Goal: Obtain resource: Obtain resource

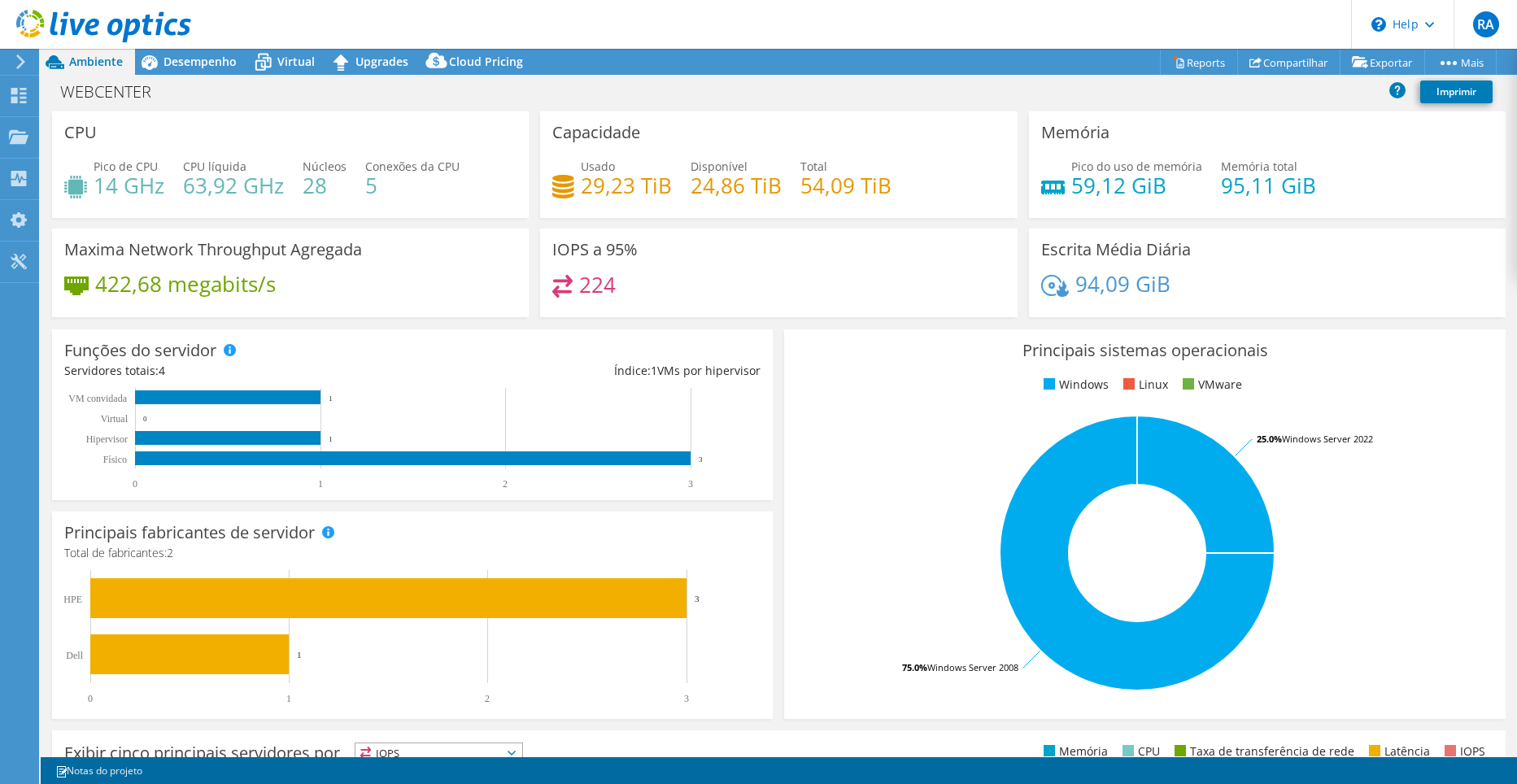
select select "USD"
click at [1376, 61] on link "Exportar" at bounding box center [1383, 62] width 85 height 25
click at [1321, 94] on link "vSAN ReadyNode Sizer" at bounding box center [1339, 92] width 155 height 35
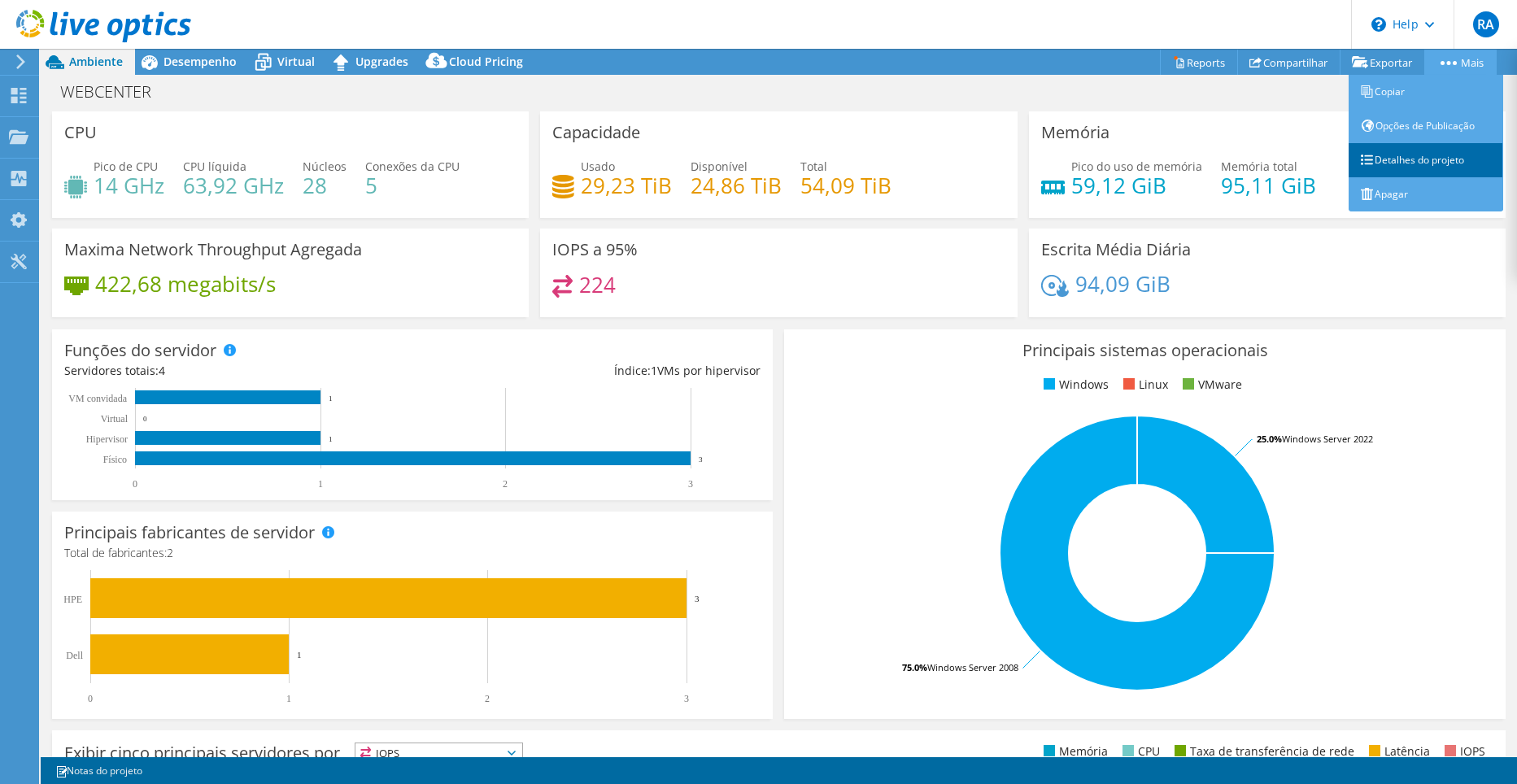
click at [1433, 155] on link "Detalhes do projeto" at bounding box center [1426, 160] width 155 height 35
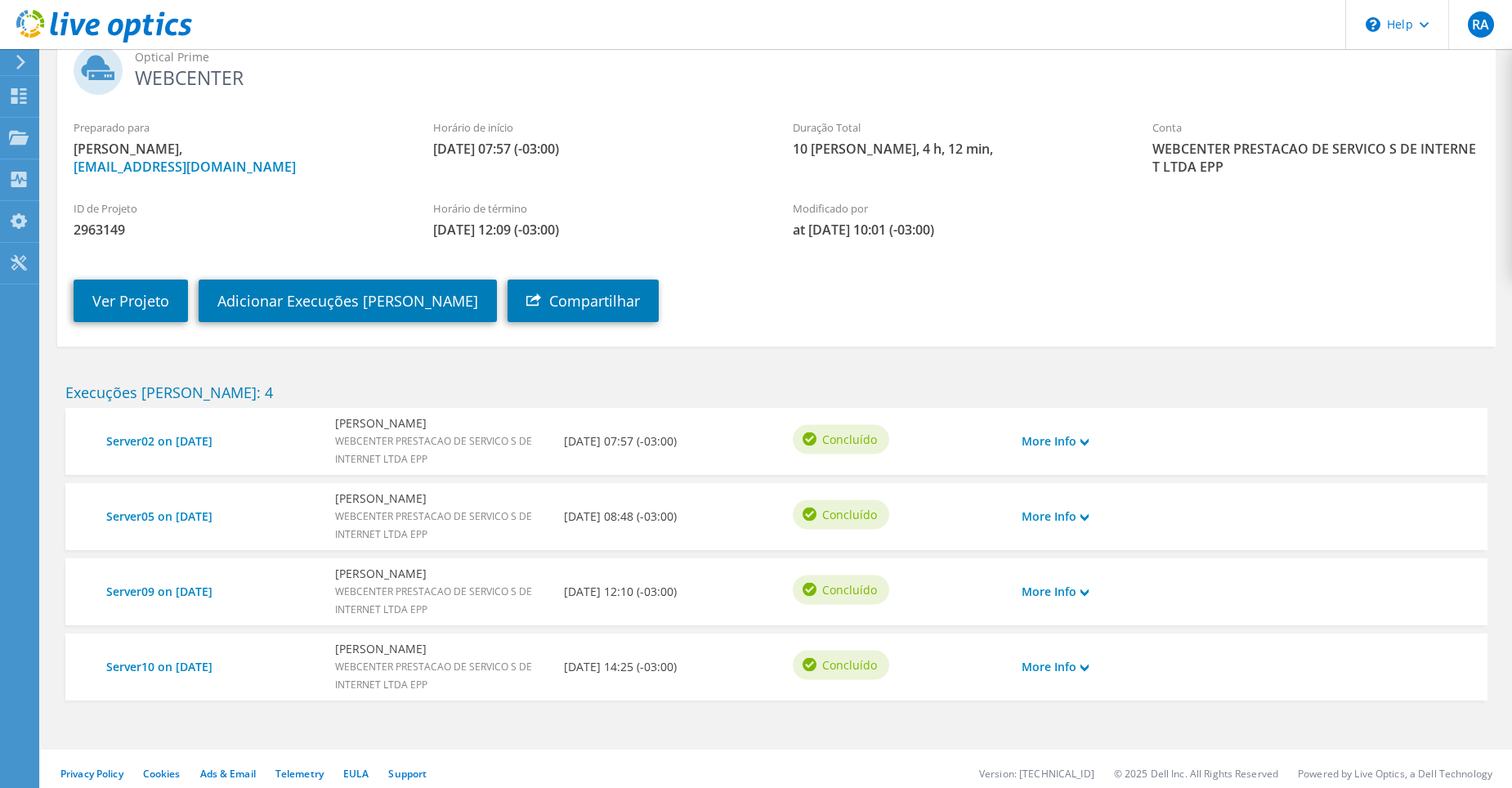
scroll to position [124, 0]
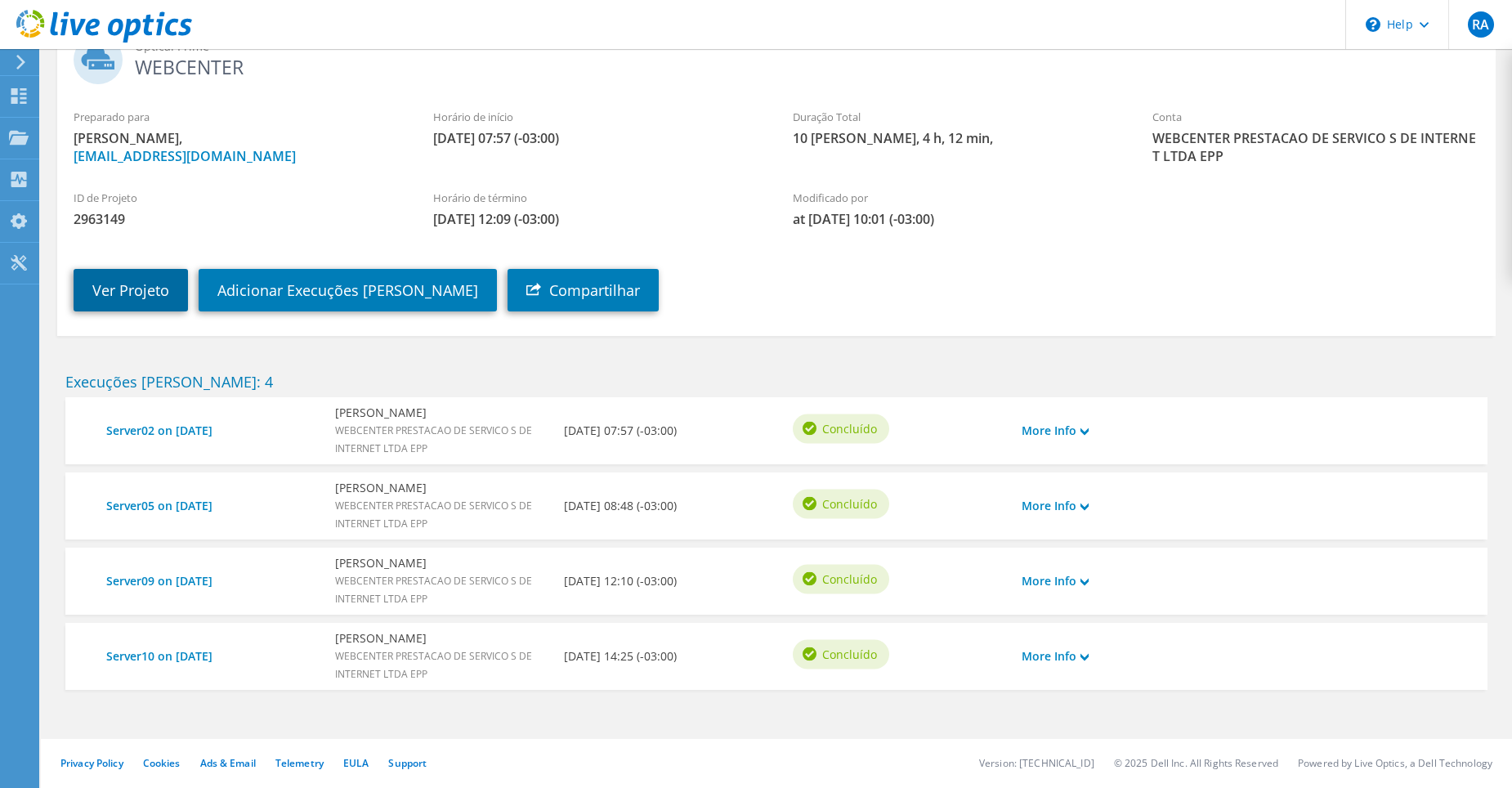
click at [132, 288] on link "Ver Projeto" at bounding box center [130, 290] width 115 height 42
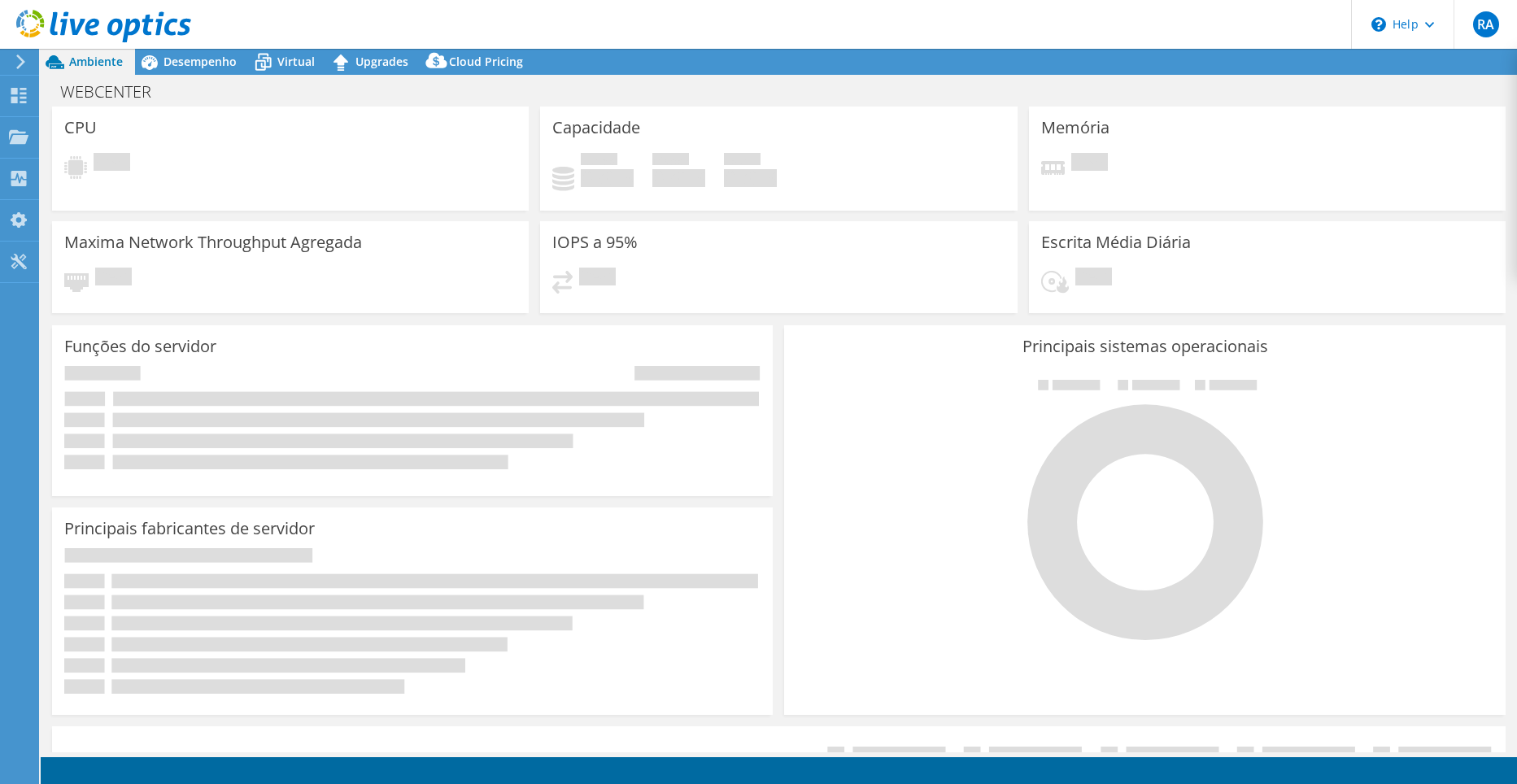
select select "USD"
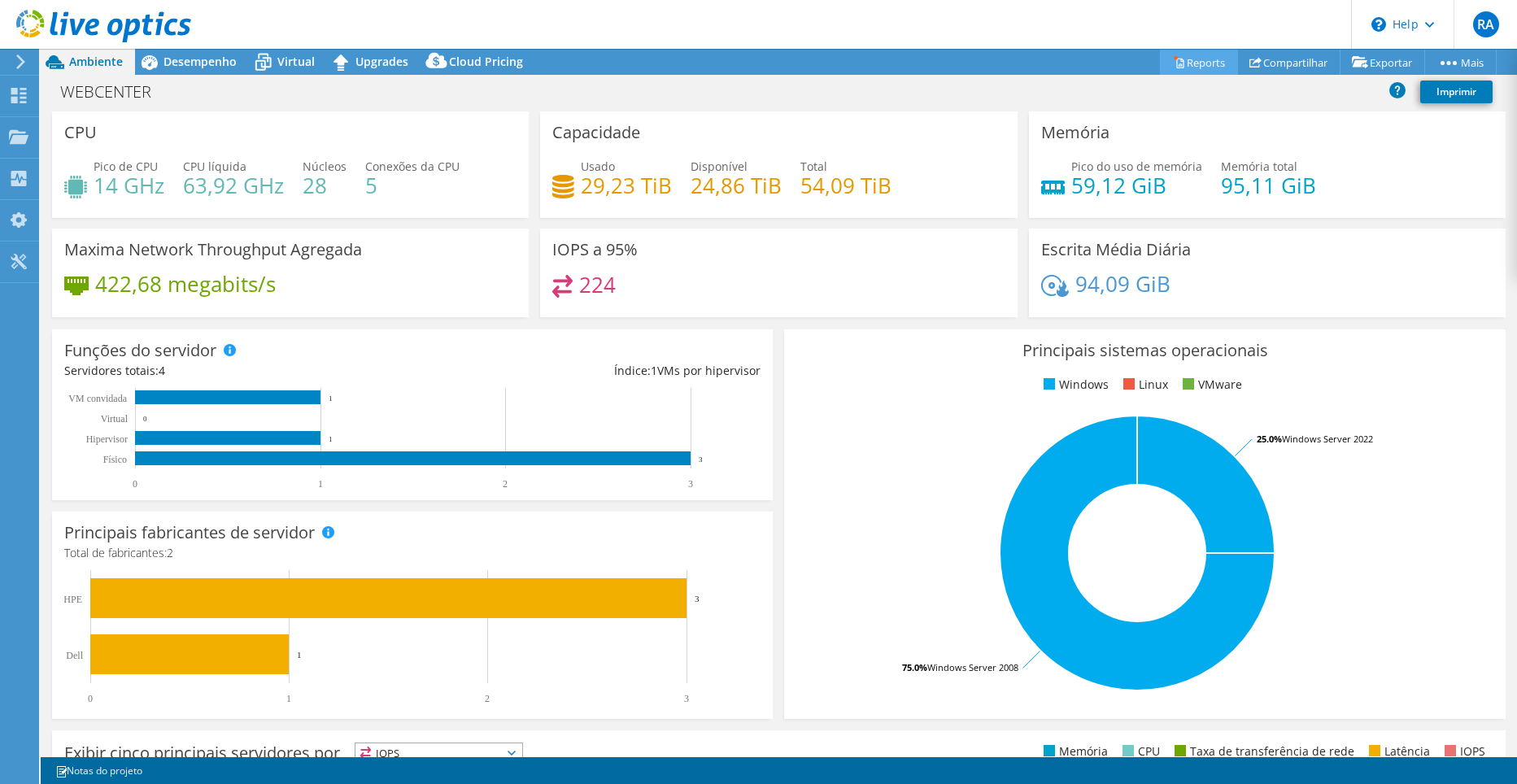
click at [1192, 56] on link "Reports" at bounding box center [1198, 62] width 78 height 25
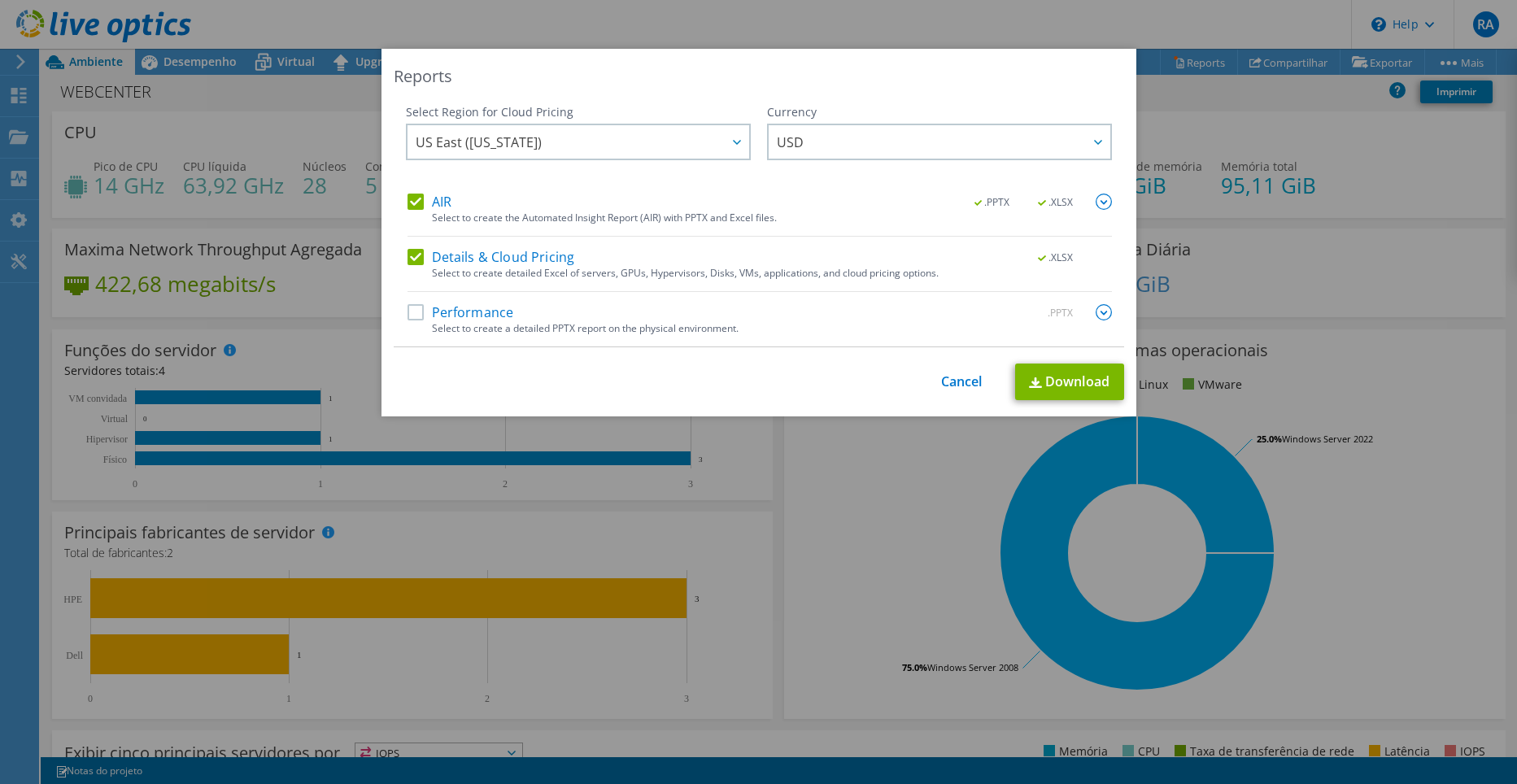
click at [449, 221] on div "Select to create the Automated Insight Report (AIR) with PPTX and Excel files." at bounding box center [772, 218] width 680 height 12
click at [418, 257] on label "Details & Cloud Pricing" at bounding box center [492, 256] width 168 height 16
click at [0, 0] on input "Details & Cloud Pricing" at bounding box center [0, 0] width 0 height 0
click at [1081, 379] on link "Download" at bounding box center [1071, 382] width 109 height 36
click at [958, 380] on link "Cancel" at bounding box center [961, 382] width 41 height 15
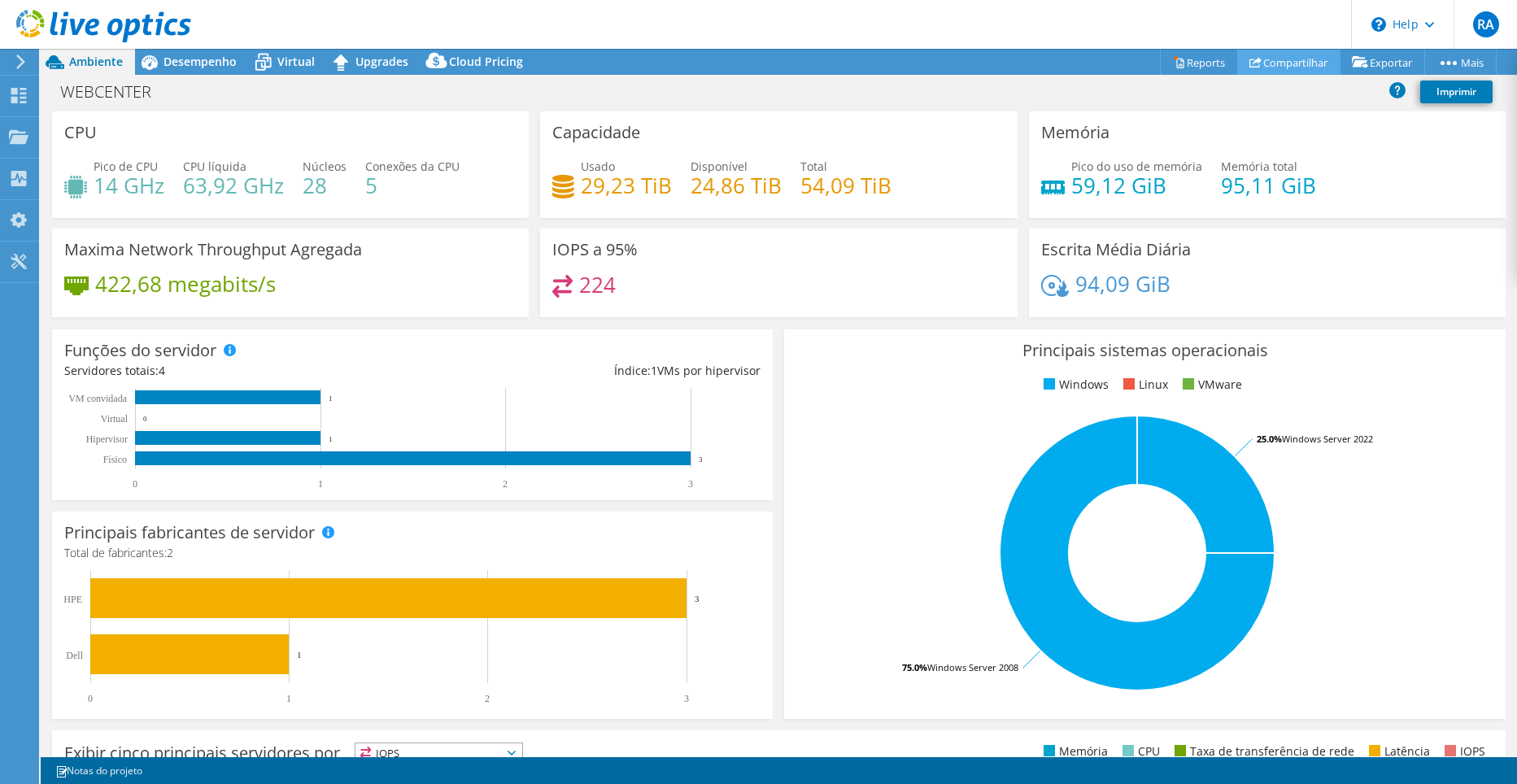
click at [1263, 61] on link "Compartilhar" at bounding box center [1289, 62] width 104 height 25
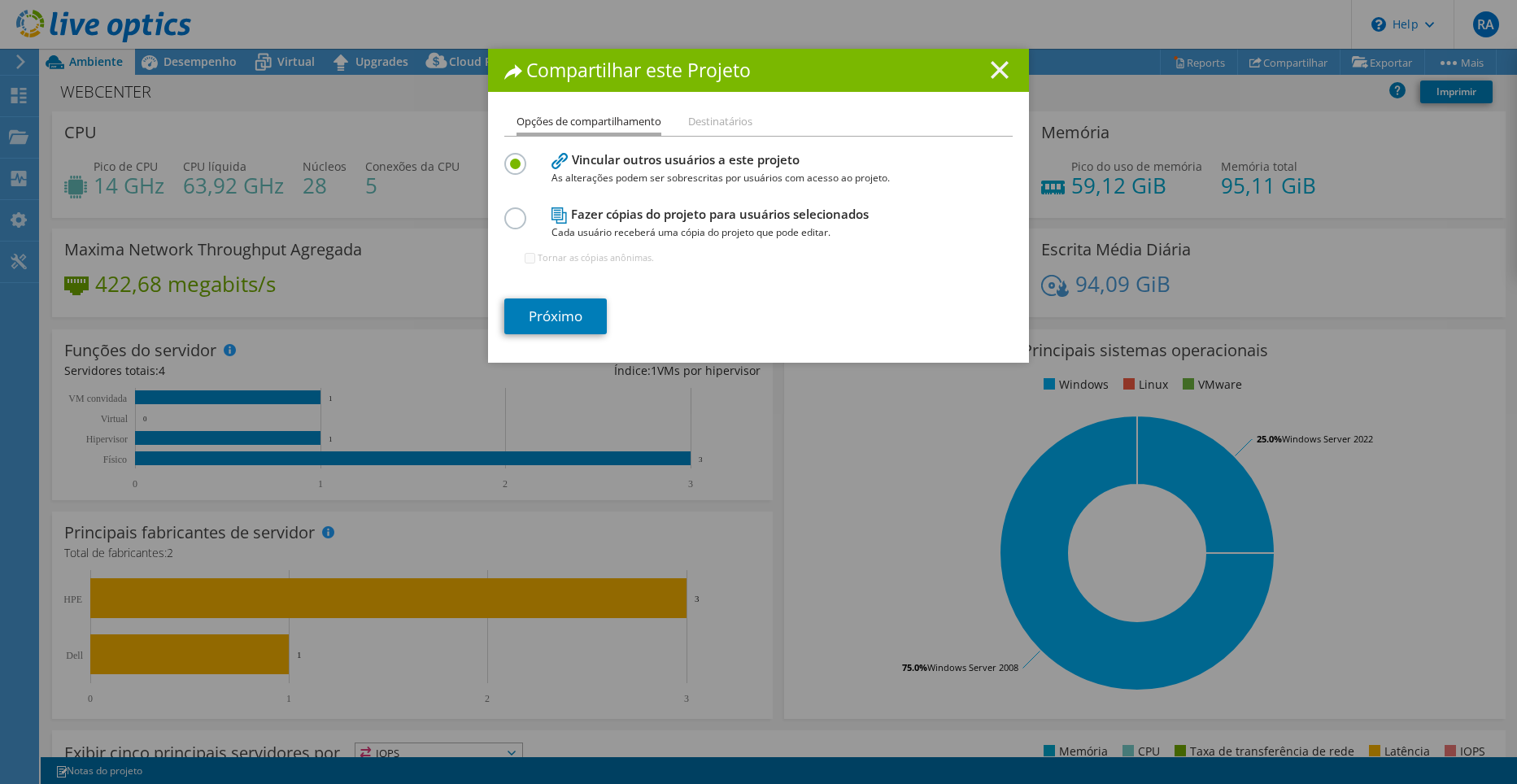
click at [992, 71] on line at bounding box center [999, 69] width 16 height 16
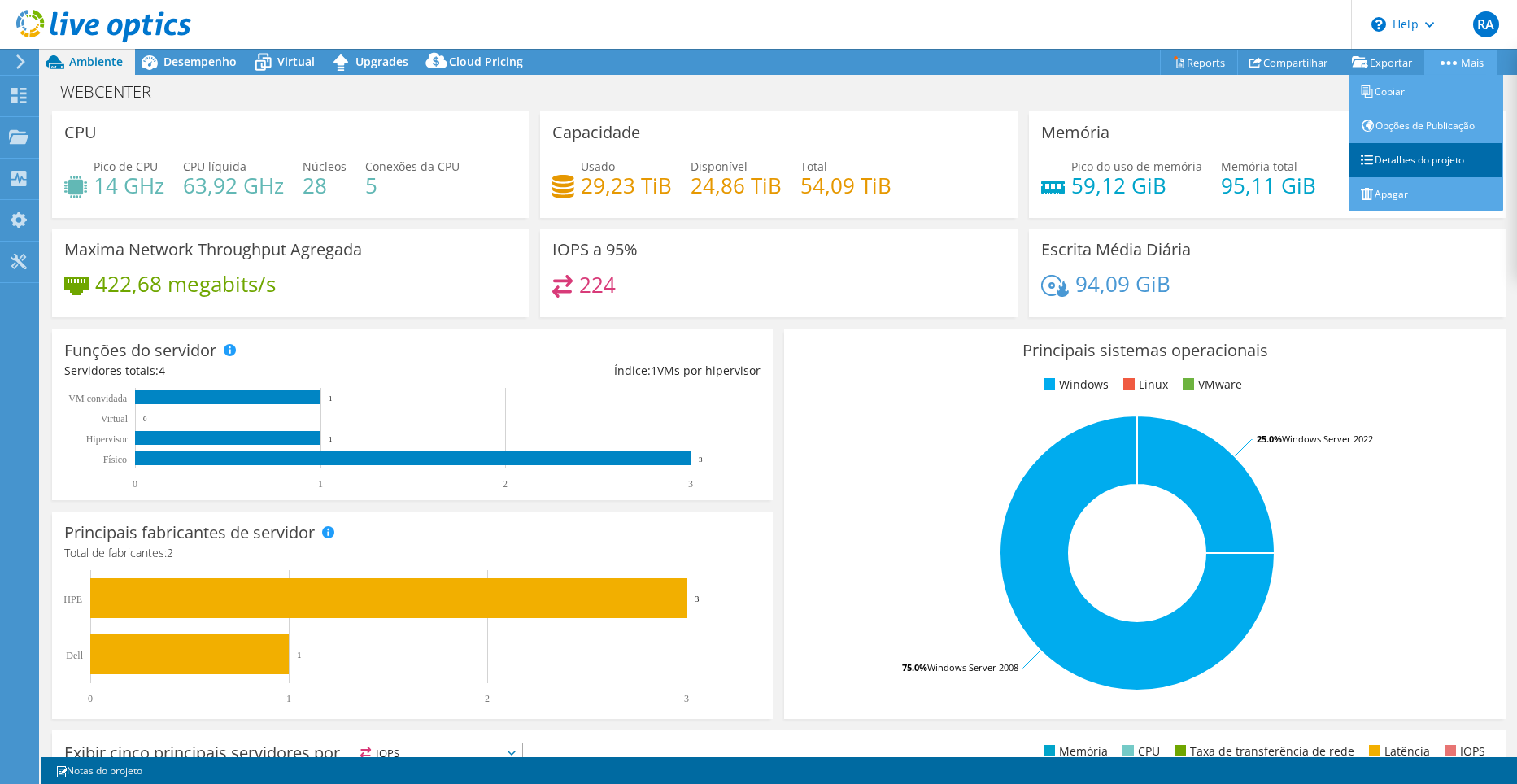
click at [1419, 150] on link "Detalhes do projeto" at bounding box center [1426, 160] width 155 height 35
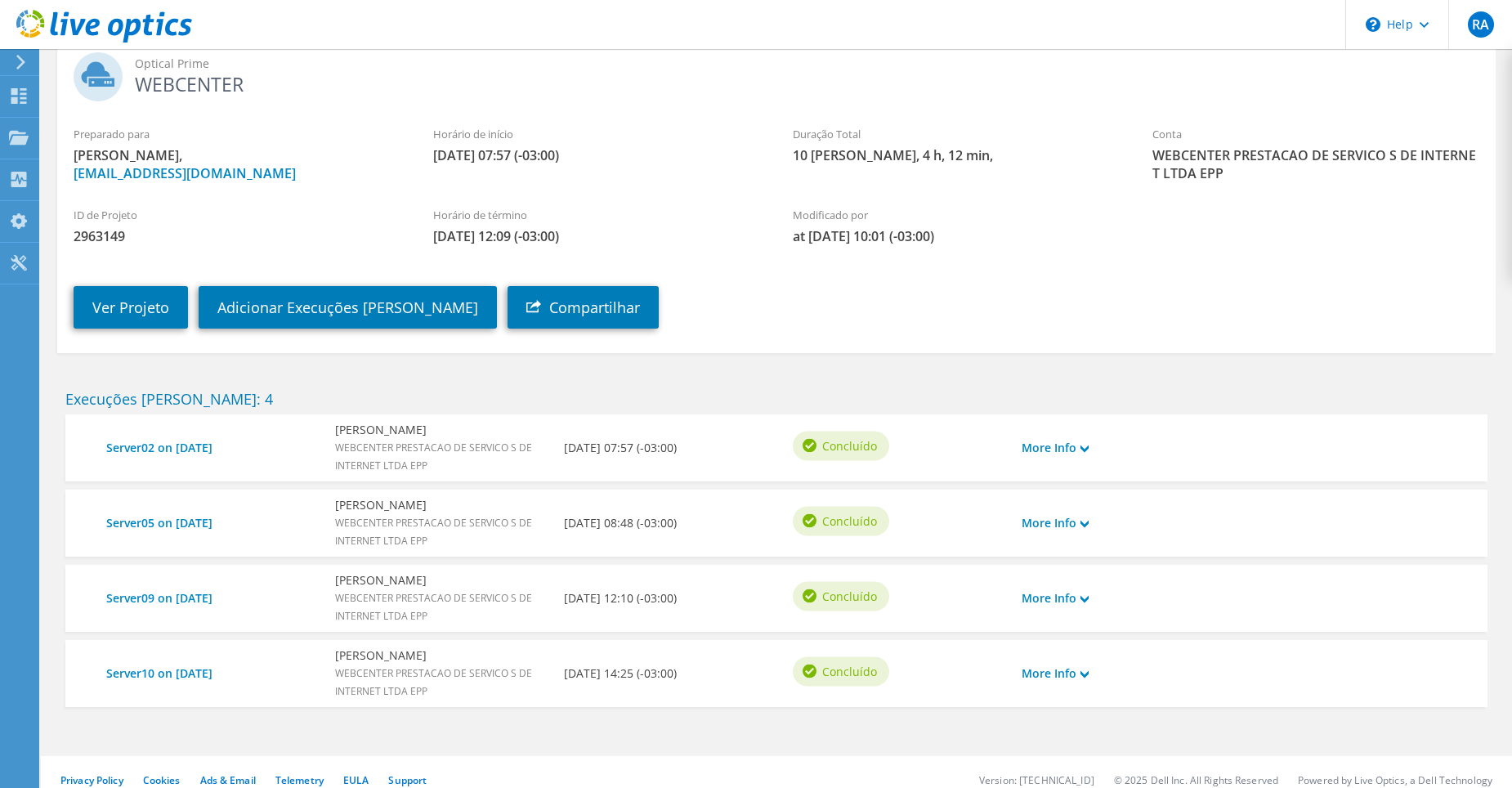
scroll to position [124, 0]
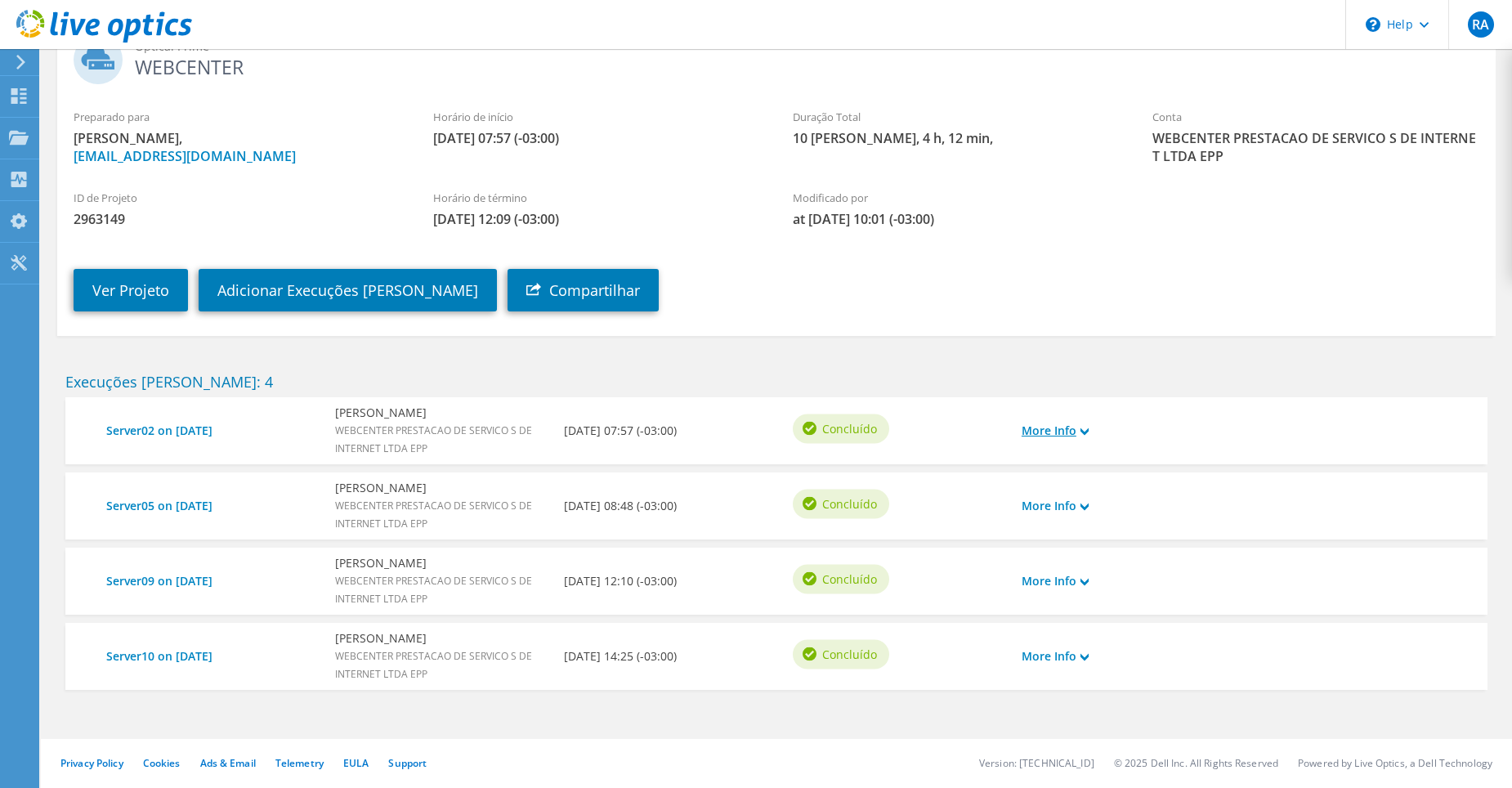
click at [1027, 430] on link "More Info" at bounding box center [1054, 430] width 67 height 18
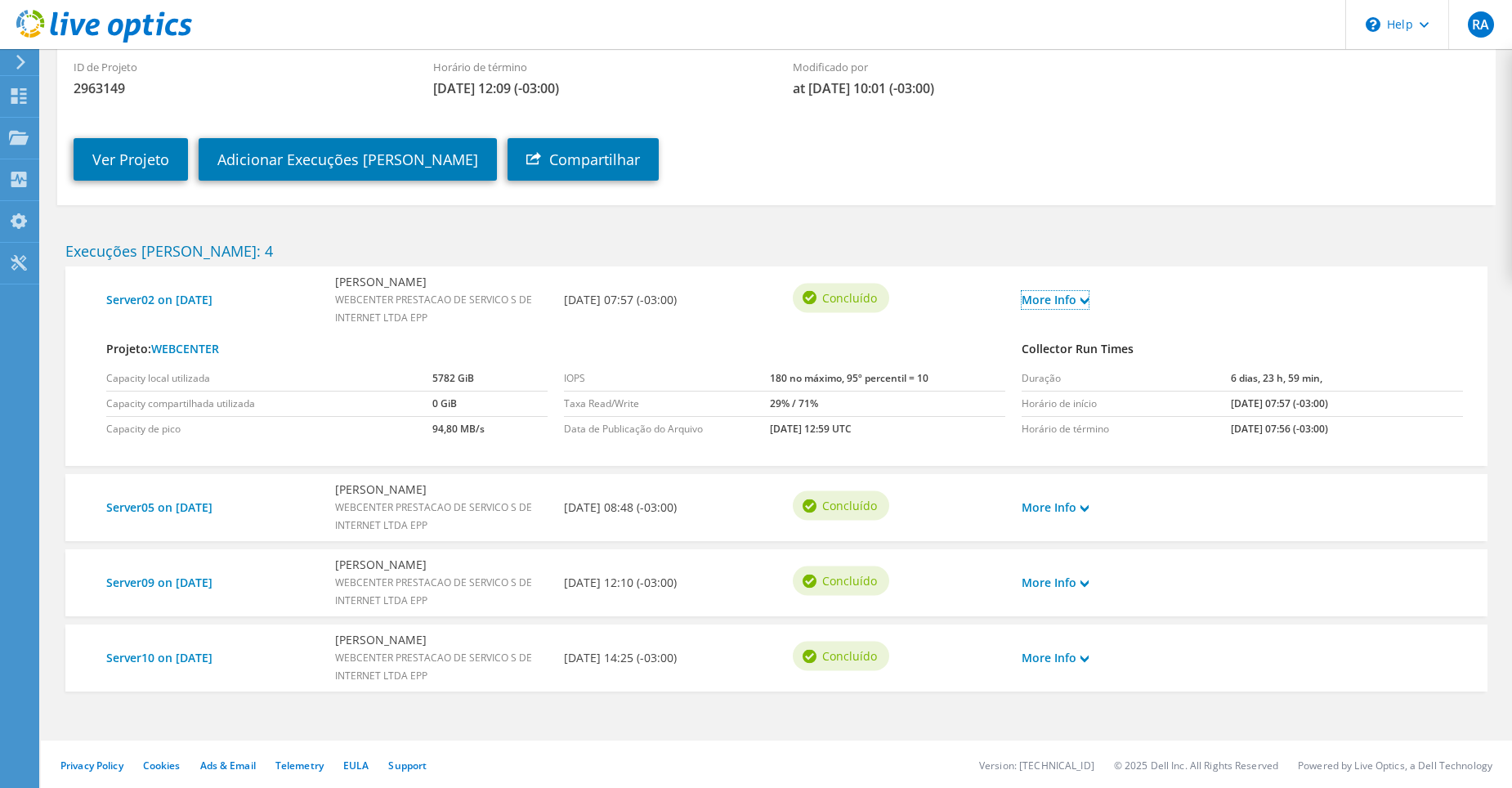
scroll to position [257, 0]
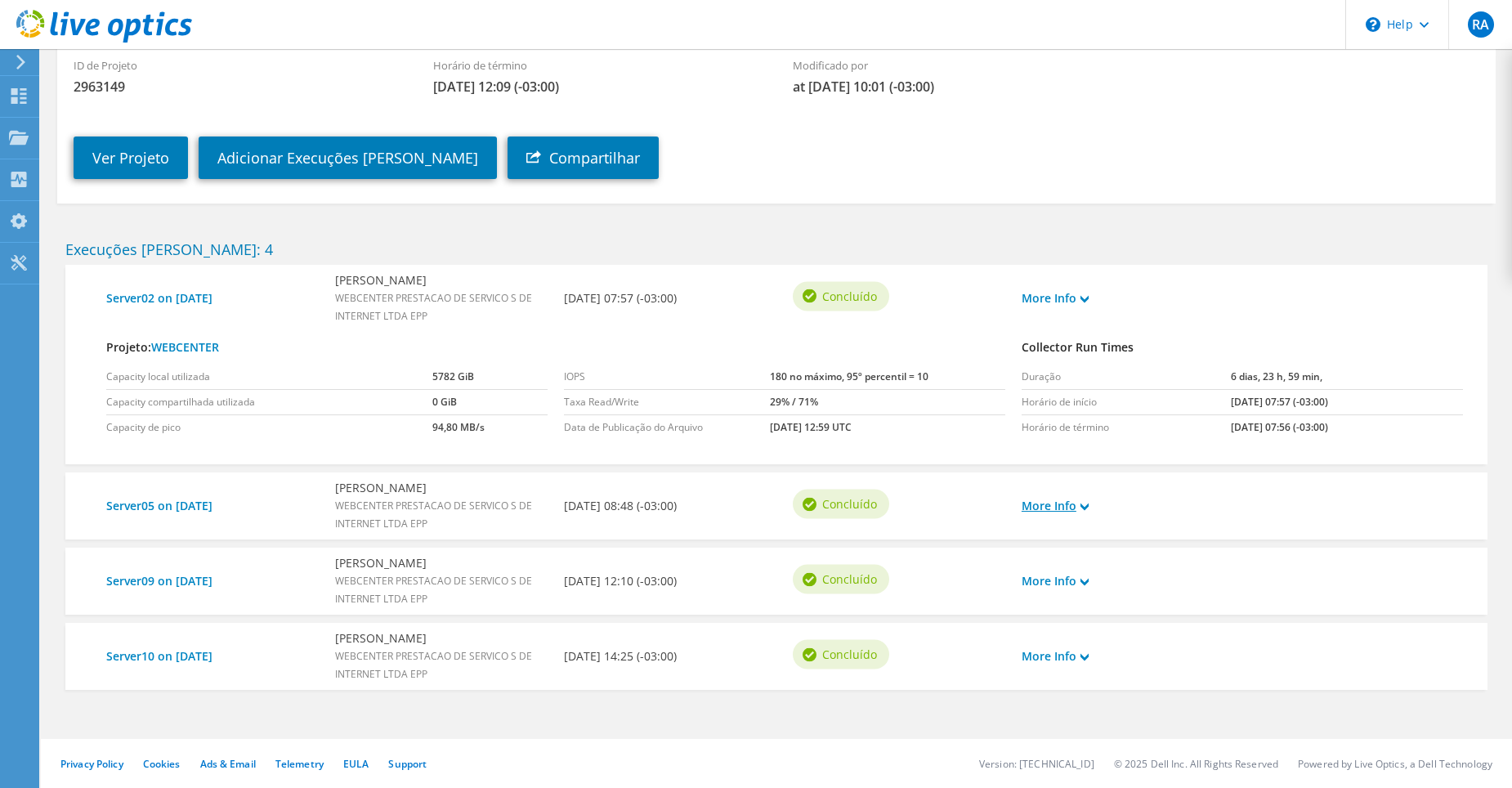
click at [1058, 511] on link "More Info" at bounding box center [1054, 505] width 67 height 18
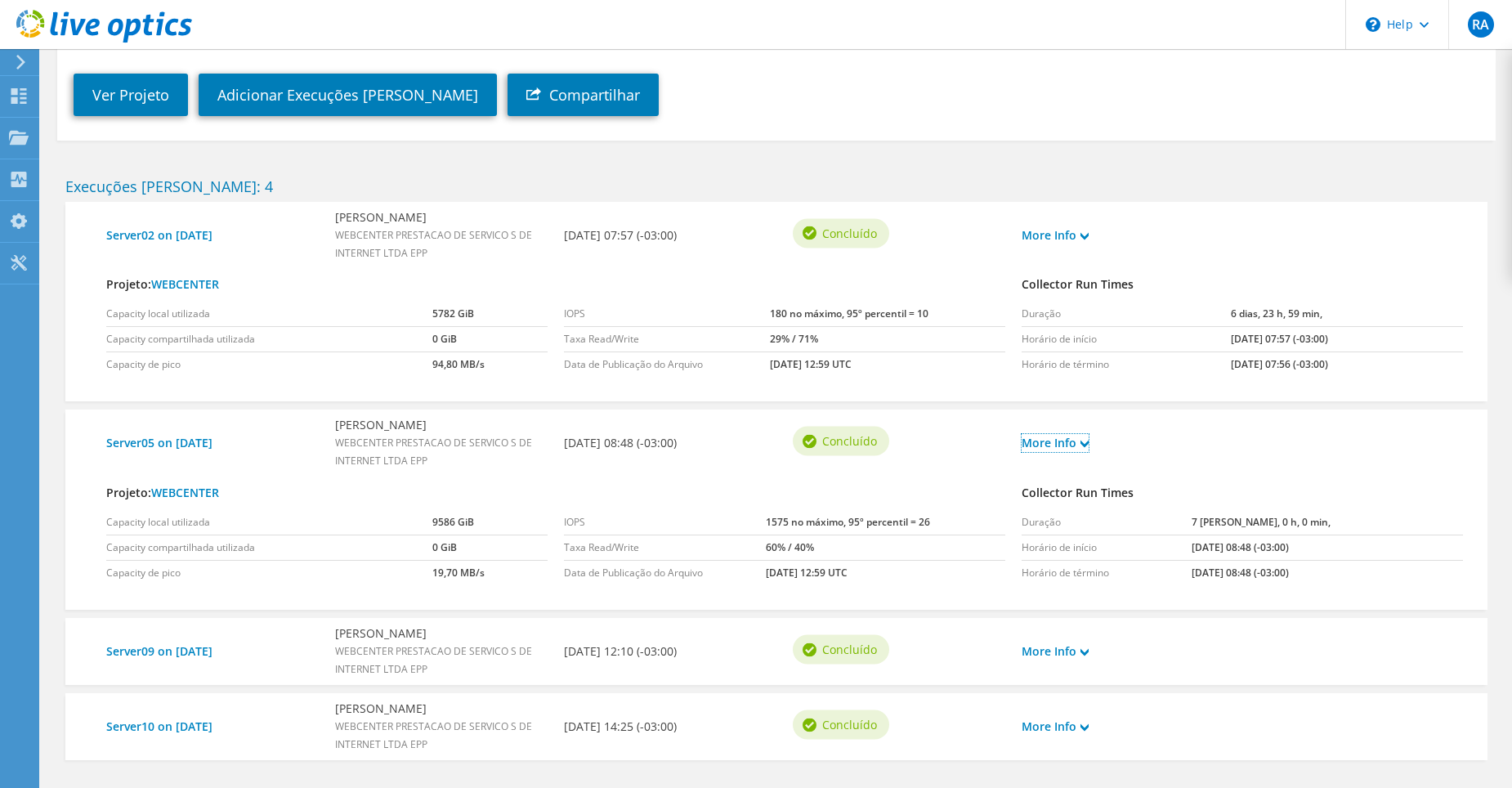
scroll to position [390, 0]
